Goal: Navigation & Orientation: Find specific page/section

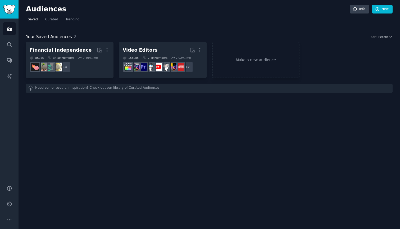
click at [14, 11] on img "Sidebar" at bounding box center [9, 9] width 12 height 9
click at [13, 41] on link "Search" at bounding box center [9, 44] width 13 height 13
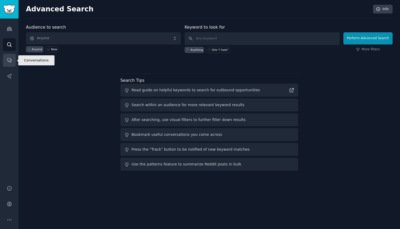
click at [7, 58] on icon "Sidebar" at bounding box center [10, 60] width 6 height 6
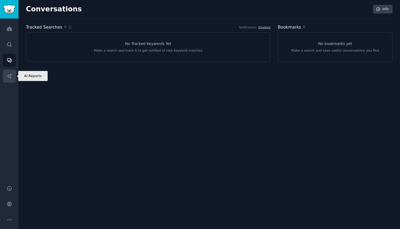
click at [7, 73] on link "AI Reports" at bounding box center [9, 76] width 13 height 13
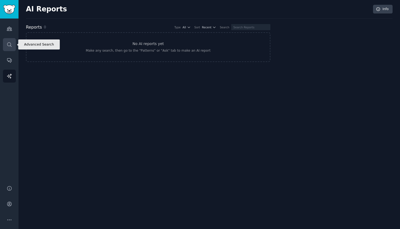
click at [11, 43] on icon "Sidebar" at bounding box center [10, 45] width 6 height 6
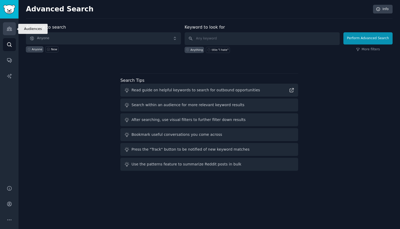
click at [7, 26] on icon "Sidebar" at bounding box center [10, 29] width 6 height 6
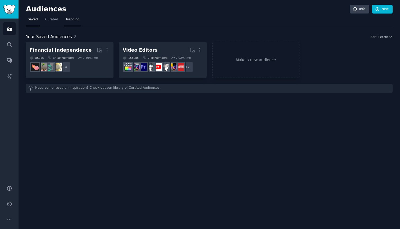
click at [73, 21] on span "Trending" at bounding box center [73, 19] width 14 height 5
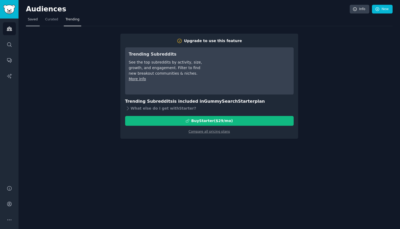
click at [30, 17] on span "Saved" at bounding box center [33, 19] width 10 height 5
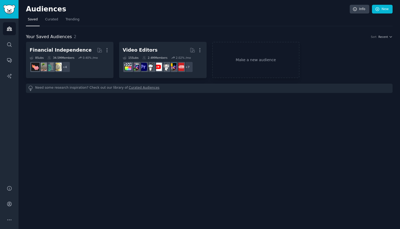
click at [39, 11] on h2 "Audiences" at bounding box center [188, 9] width 324 height 8
click at [46, 23] on link "Curated" at bounding box center [51, 20] width 17 height 11
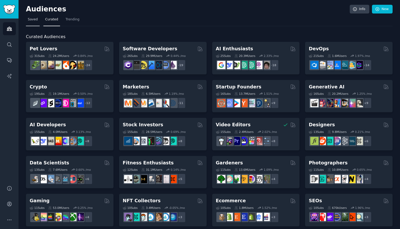
click at [30, 23] on link "Saved" at bounding box center [33, 20] width 14 height 11
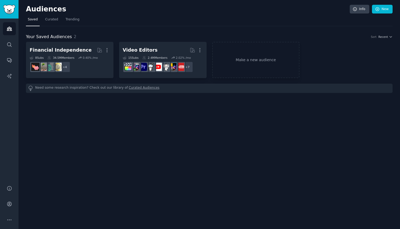
click at [276, 1] on div "Audiences Info New Saved Curated Trending Your Saved Audiences 2 Sort Recent Fi…" at bounding box center [210, 114] width 382 height 229
